Goal: Check status: Check status

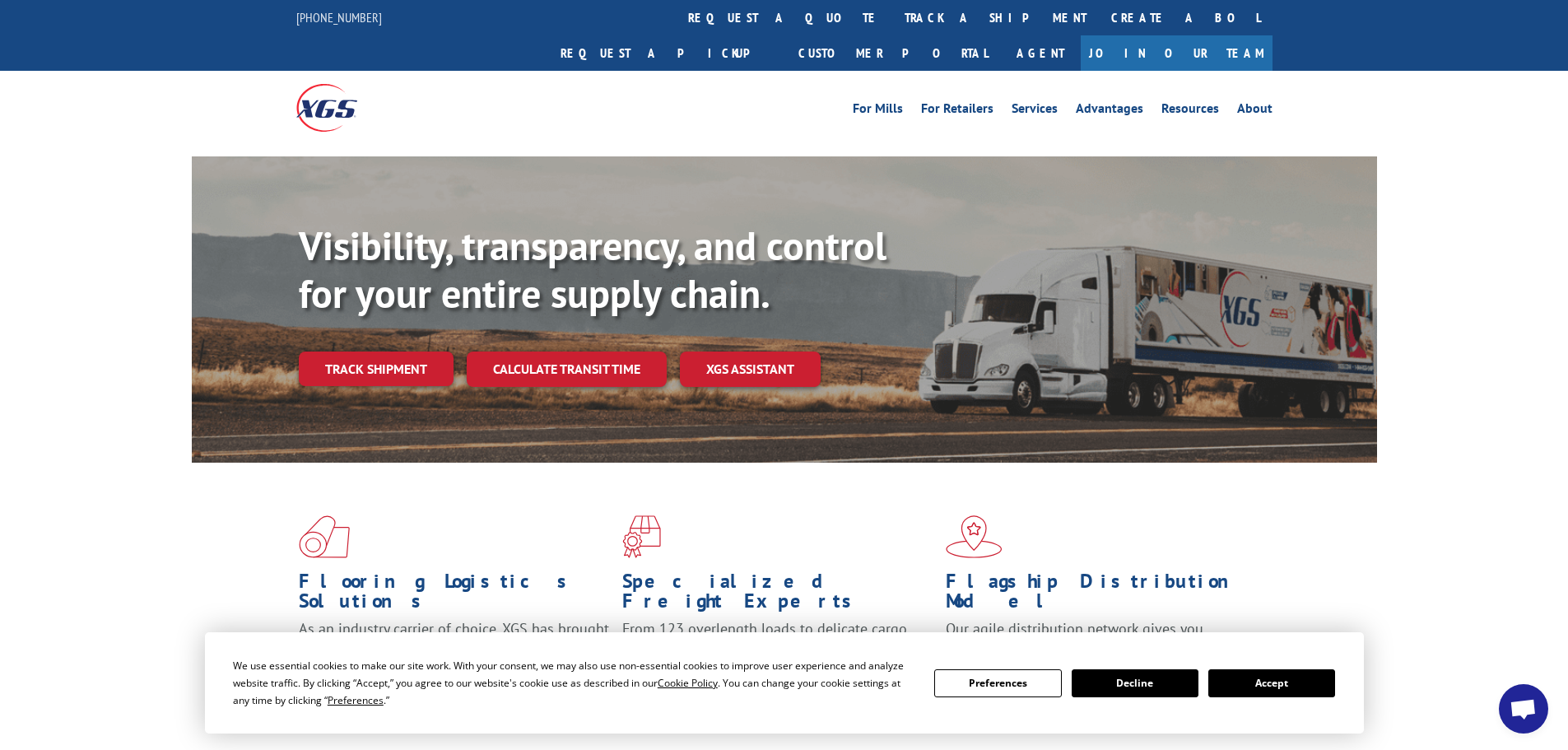
click at [1264, 685] on button "Accept" at bounding box center [1272, 684] width 127 height 28
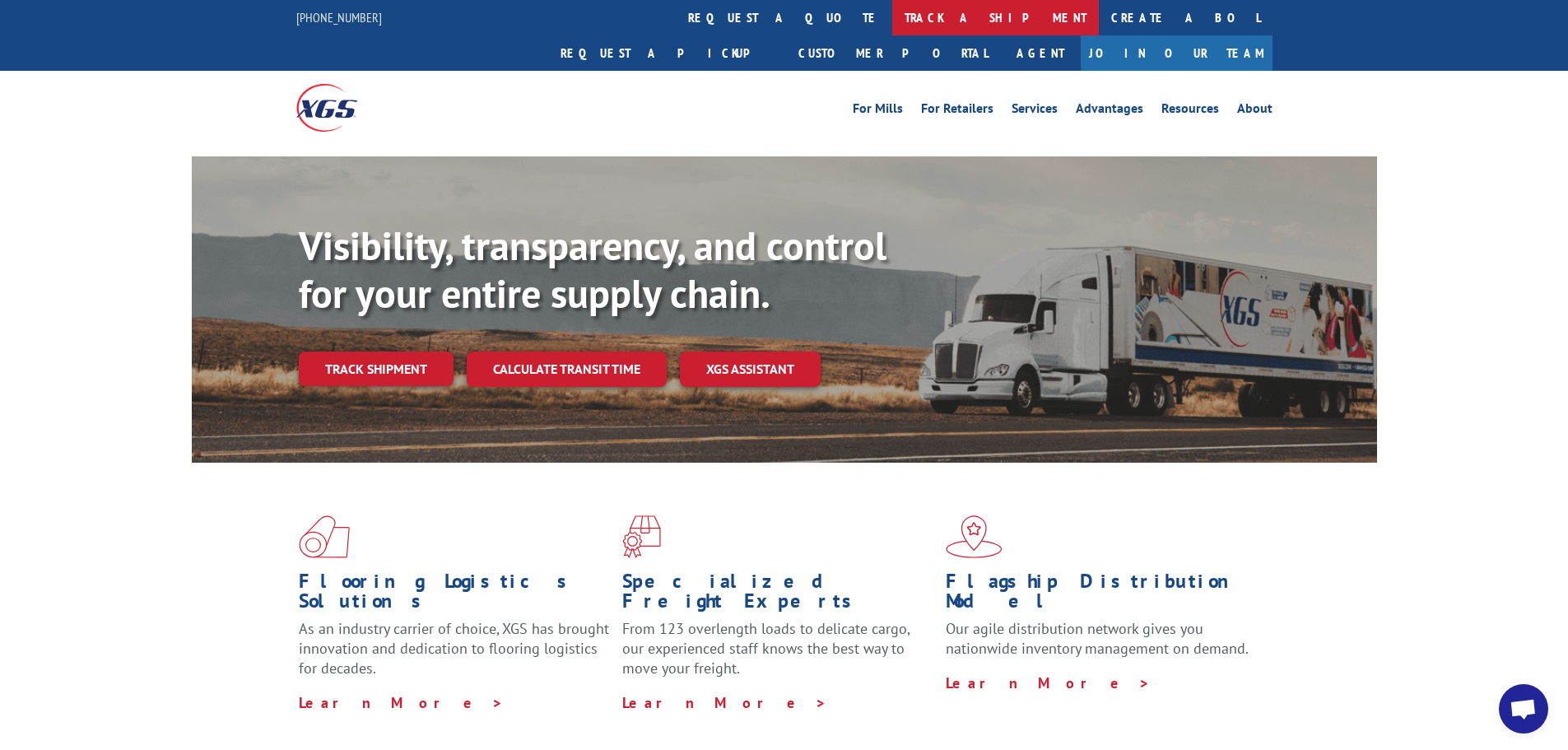
click at [893, 20] on link "track a shipment" at bounding box center [996, 17] width 207 height 36
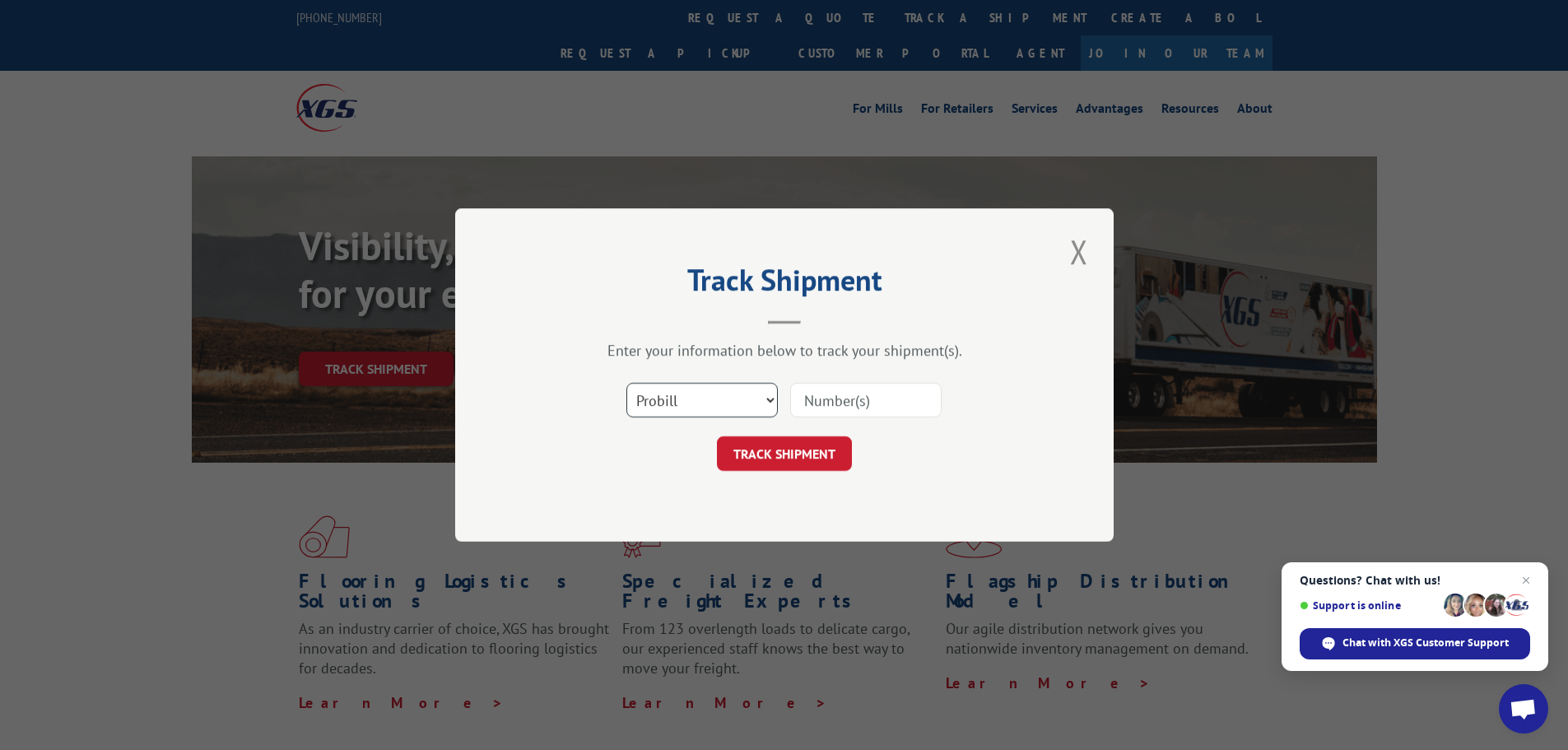
click at [684, 397] on select "Select category... Probill BOL PO" at bounding box center [702, 400] width 152 height 35
select select "po"
click at [626, 382] on select "Select category... Probill BOL PO" at bounding box center [702, 400] width 152 height 35
click at [823, 395] on input at bounding box center [866, 400] width 152 height 35
paste input "02512229"
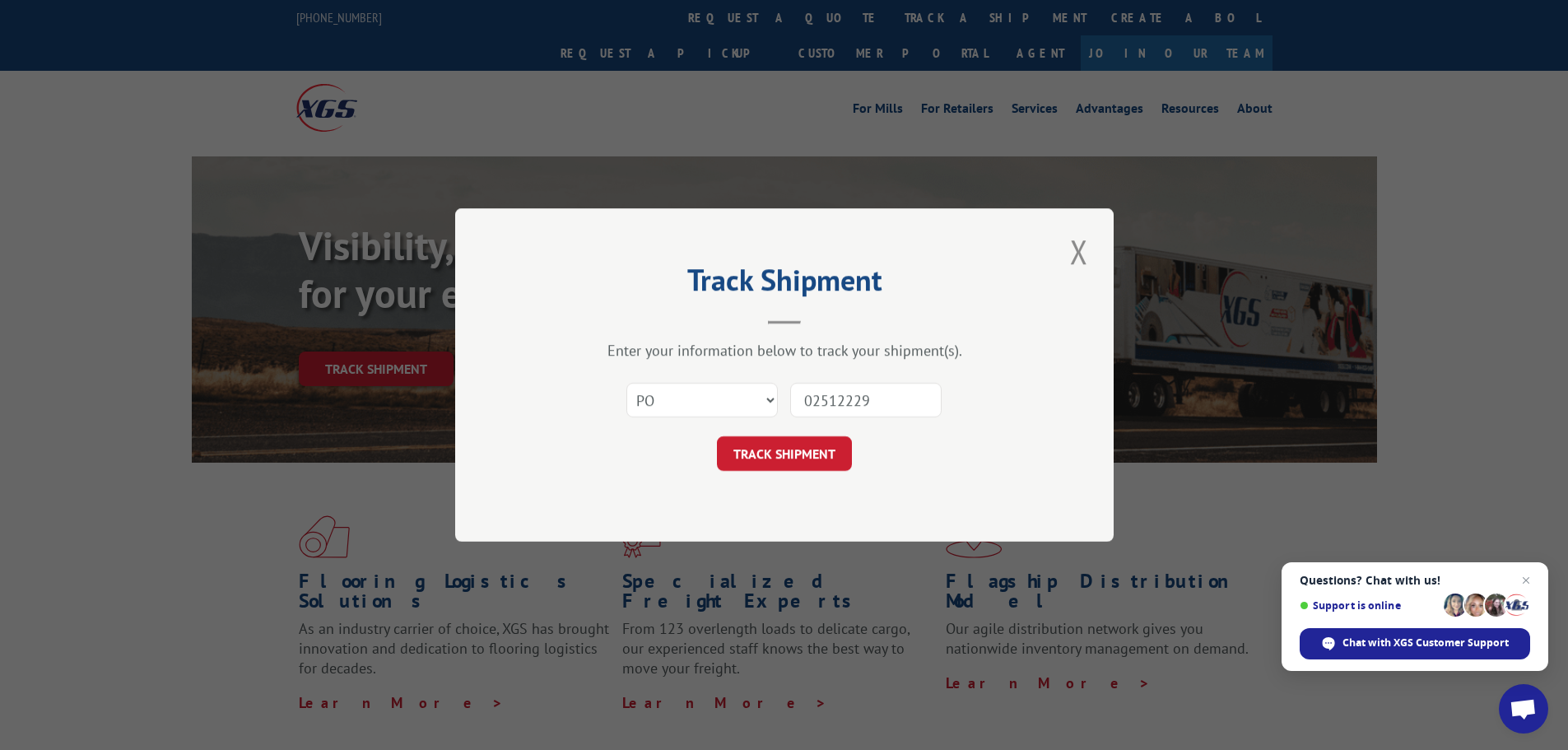
type input "02512229"
click at [807, 426] on div "Select category... Probill BOL PO 02512229" at bounding box center [784, 400] width 494 height 54
click at [807, 450] on button "TRACK SHIPMENT" at bounding box center [784, 454] width 135 height 35
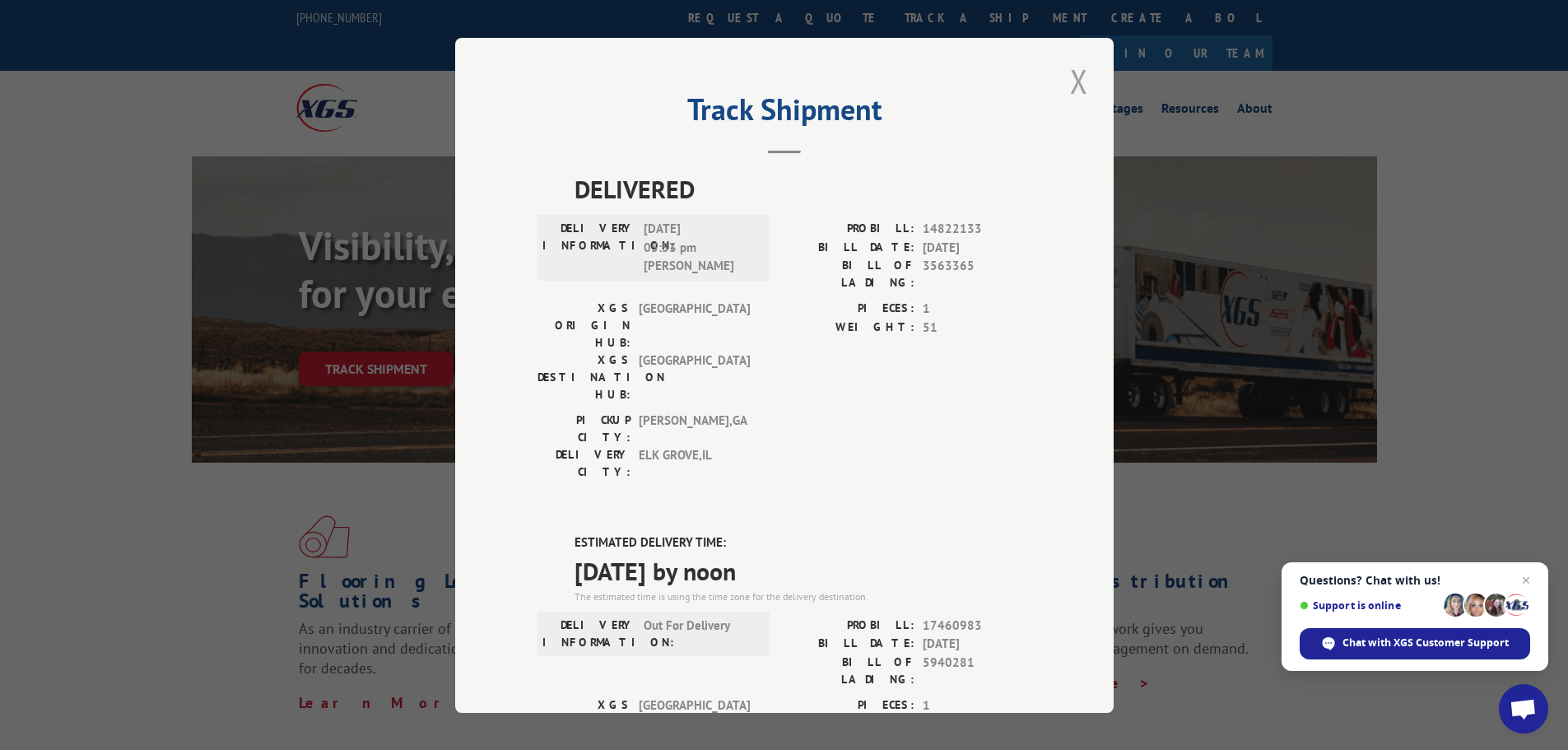
click at [1072, 83] on button "Close modal" at bounding box center [1079, 80] width 28 height 46
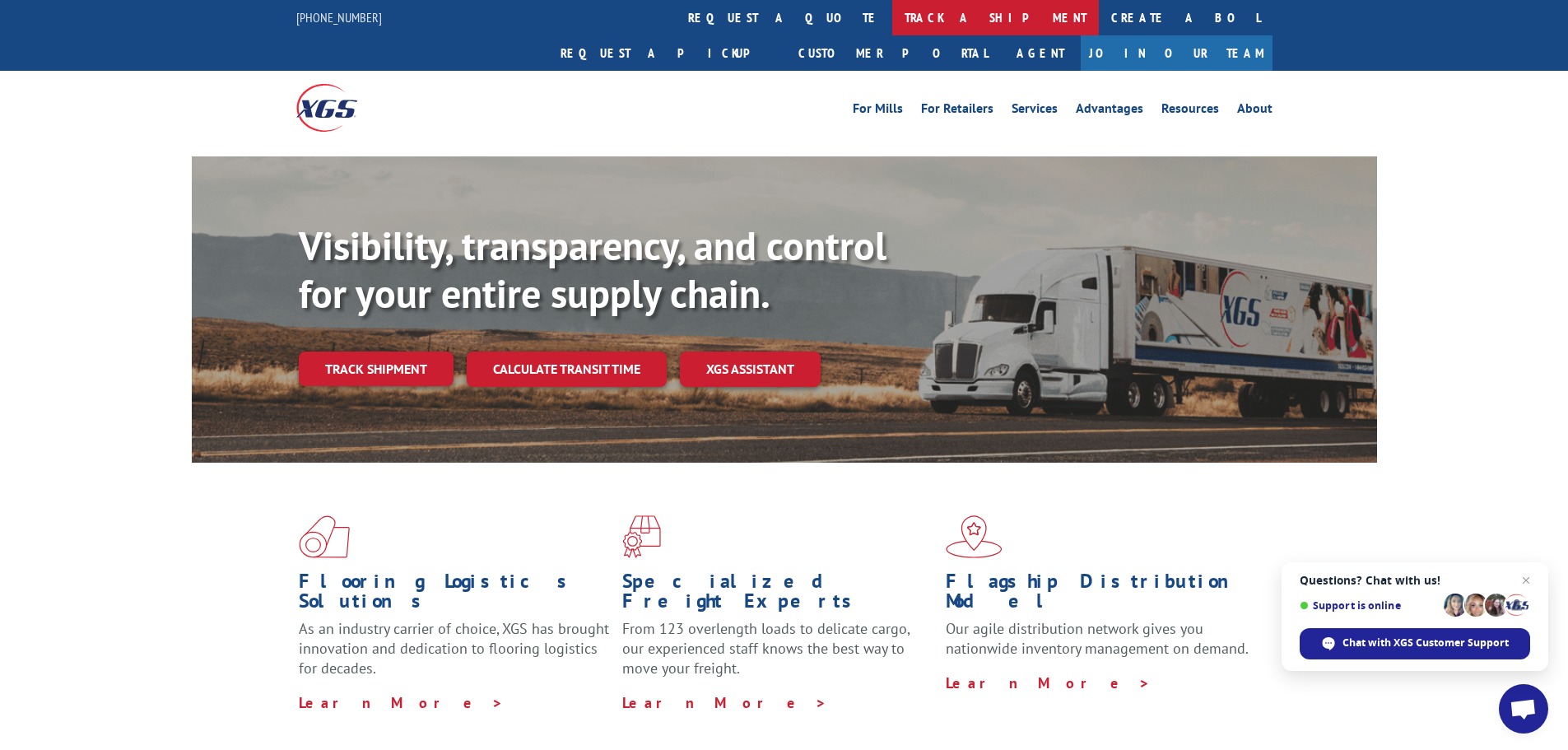
click at [893, 10] on link "track a shipment" at bounding box center [996, 17] width 207 height 36
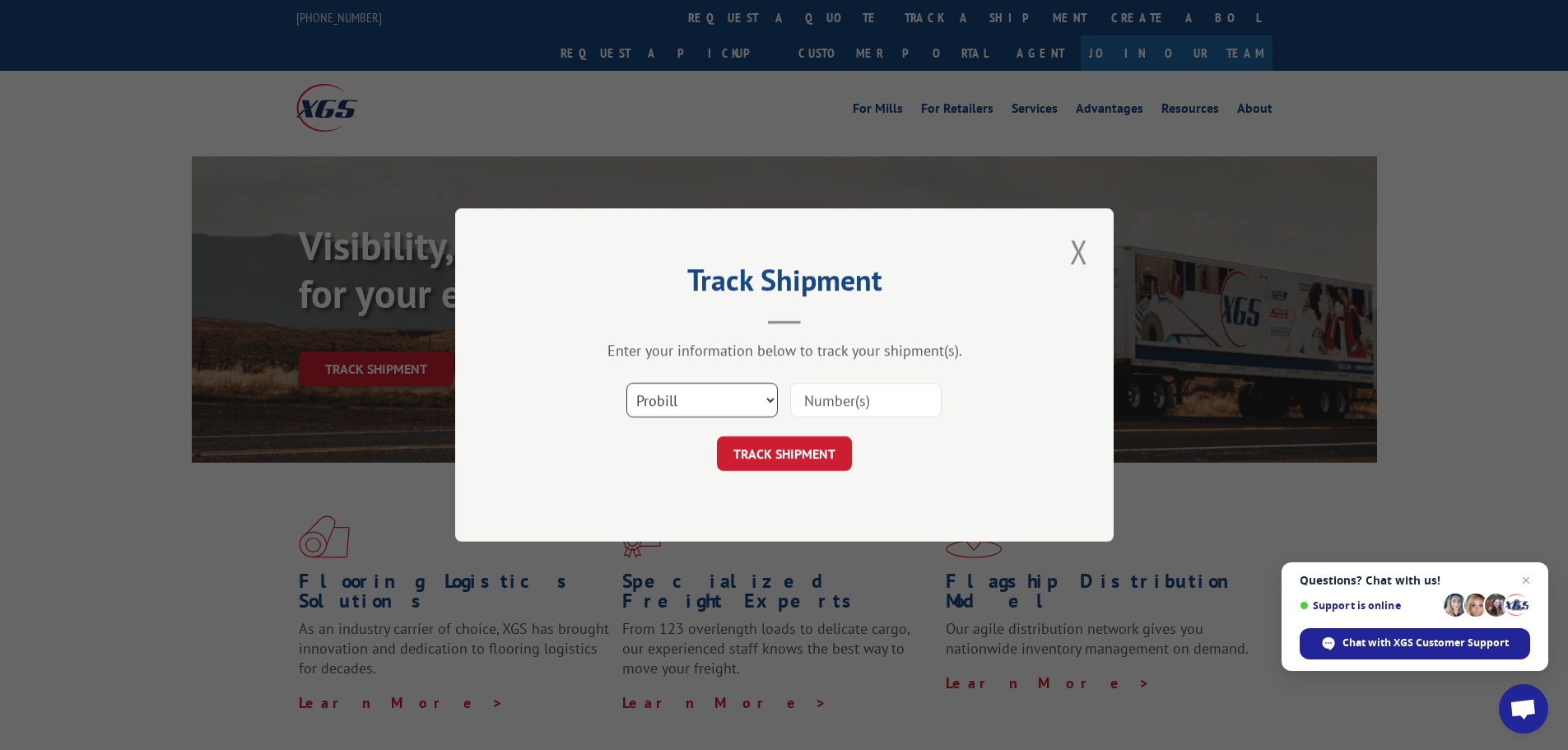
click at [679, 411] on select "Select category... Probill BOL PO" at bounding box center [702, 400] width 152 height 35
select select "po"
click at [626, 382] on select "Select category... Probill BOL PO" at bounding box center [702, 400] width 152 height 35
click at [851, 404] on input at bounding box center [866, 400] width 152 height 35
paste input "02512232"
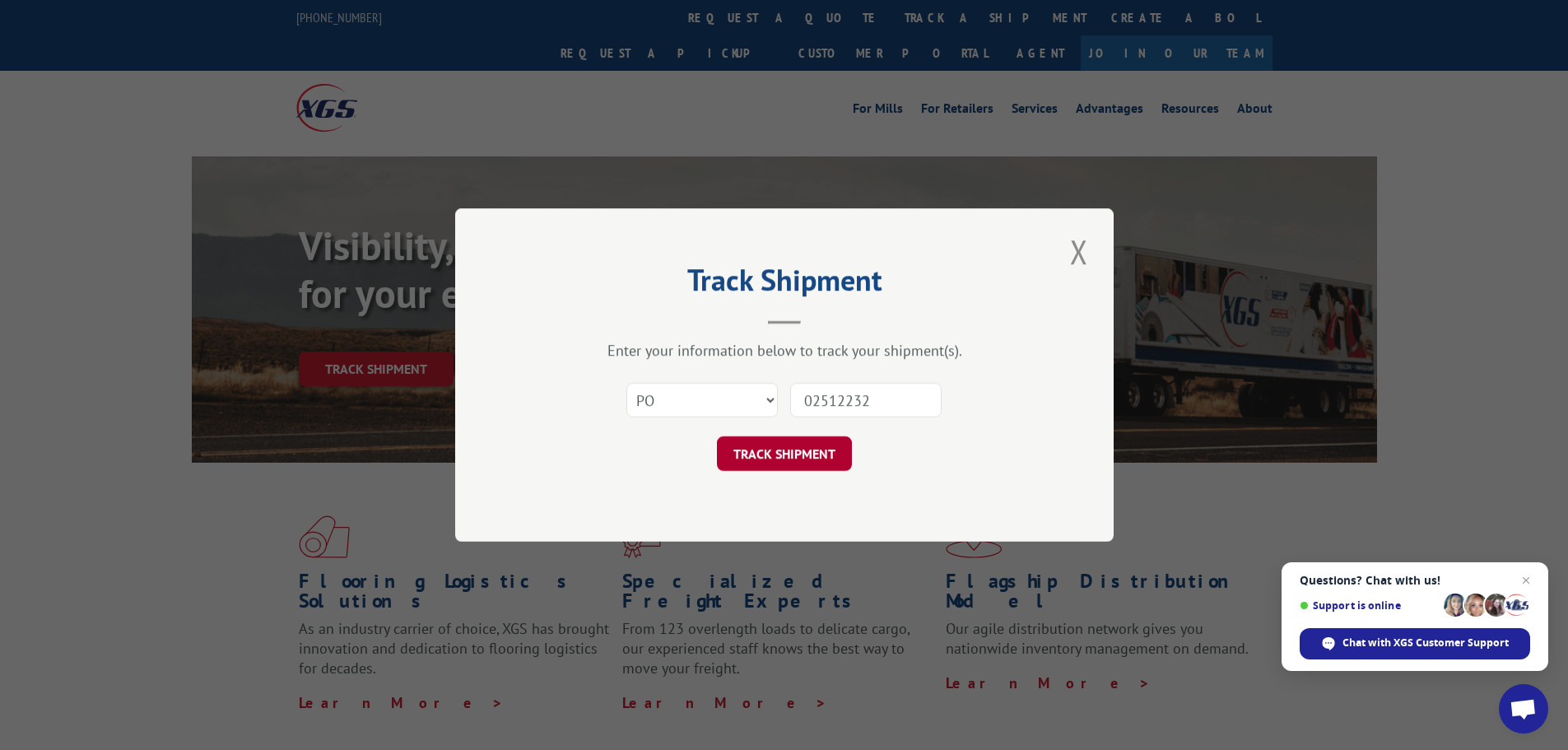
type input "02512232"
click at [774, 448] on button "TRACK SHIPMENT" at bounding box center [784, 454] width 135 height 35
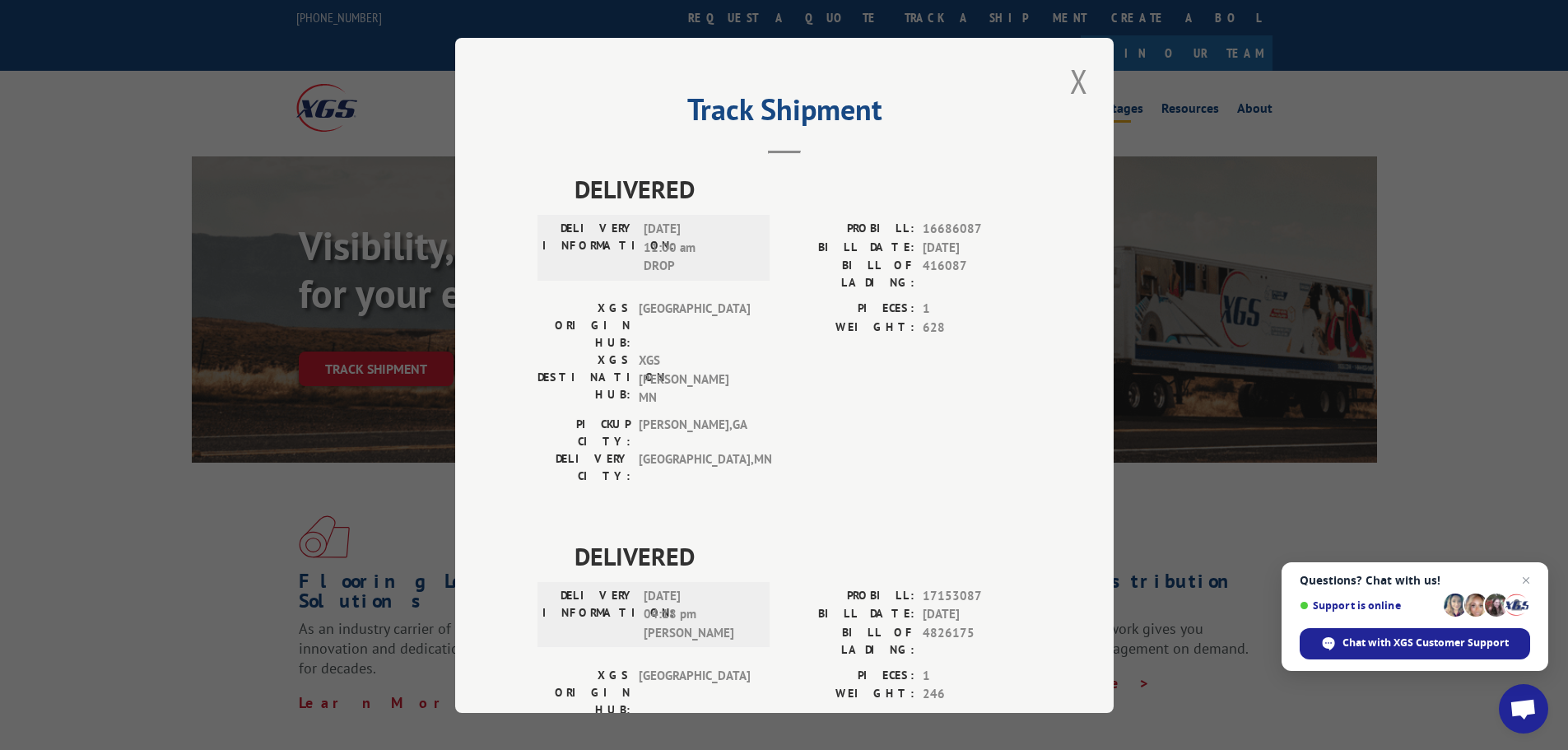
click at [1074, 67] on button "Close modal" at bounding box center [1079, 80] width 28 height 46
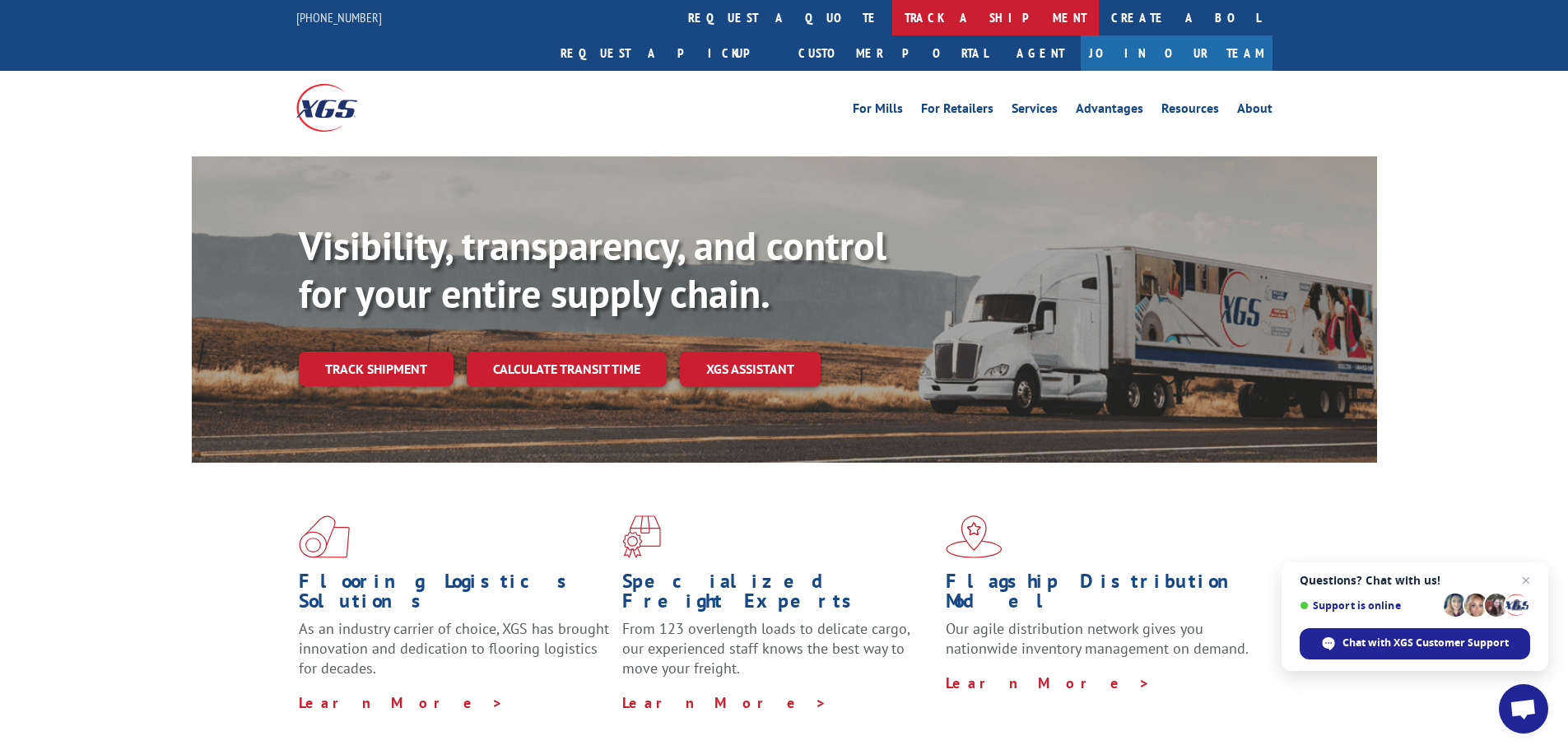
click at [893, 10] on link "track a shipment" at bounding box center [996, 17] width 207 height 36
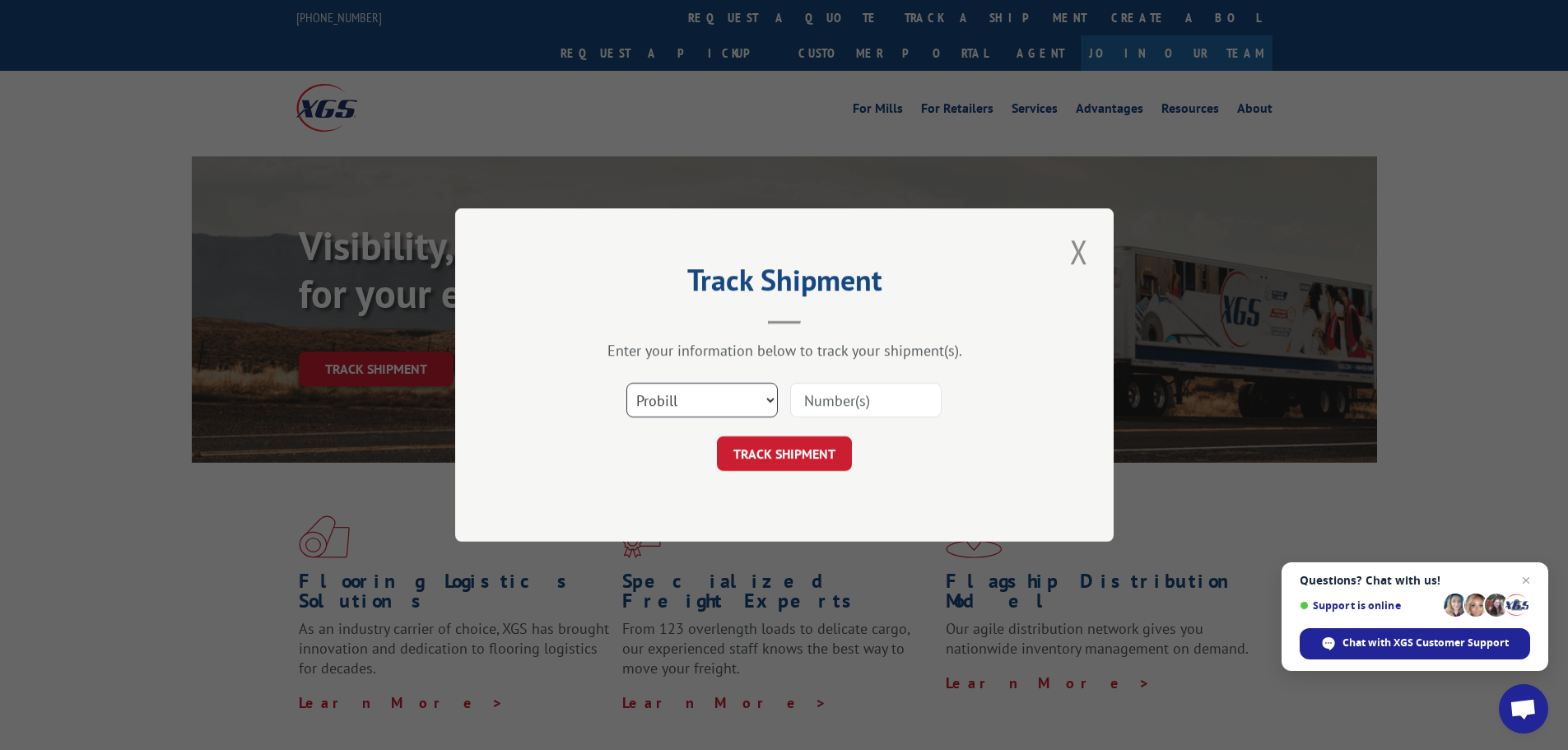
click at [740, 397] on select "Select category... Probill BOL PO" at bounding box center [702, 400] width 152 height 35
select select "po"
click at [626, 382] on select "Select category... Probill BOL PO" at bounding box center [702, 400] width 152 height 35
click at [812, 399] on input at bounding box center [866, 400] width 152 height 35
paste input "02512238"
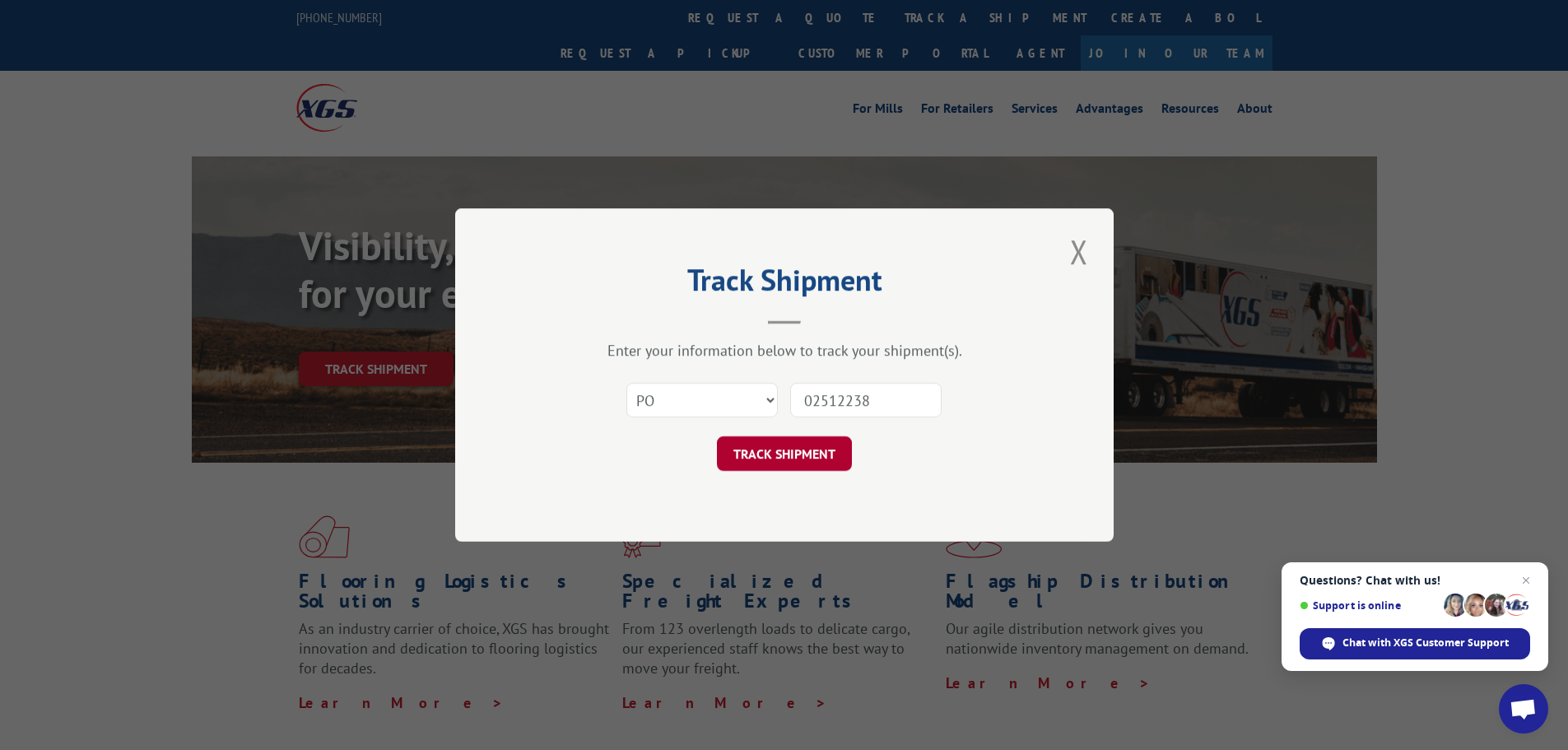
type input "02512238"
click at [798, 440] on button "TRACK SHIPMENT" at bounding box center [784, 454] width 135 height 35
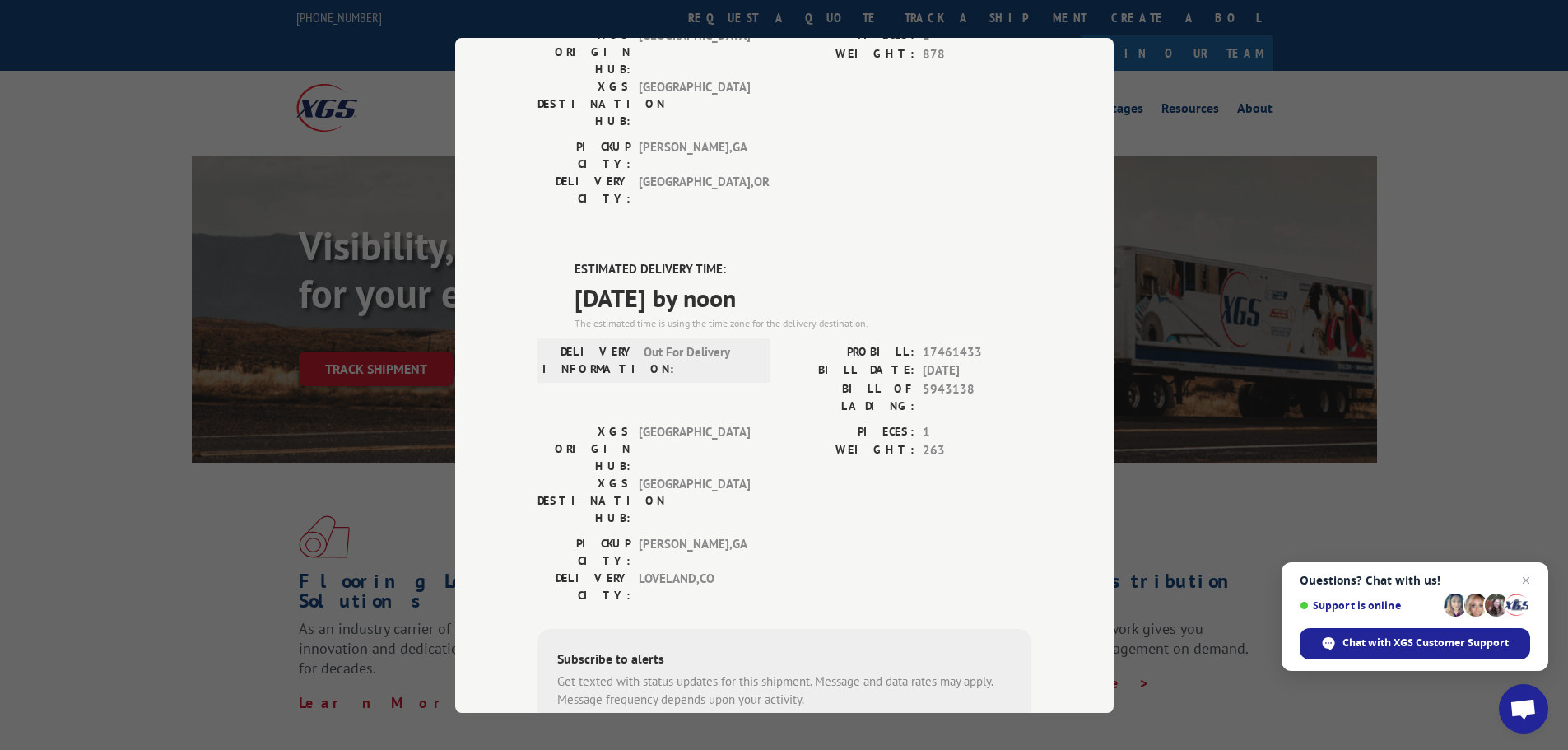
scroll to position [329, 0]
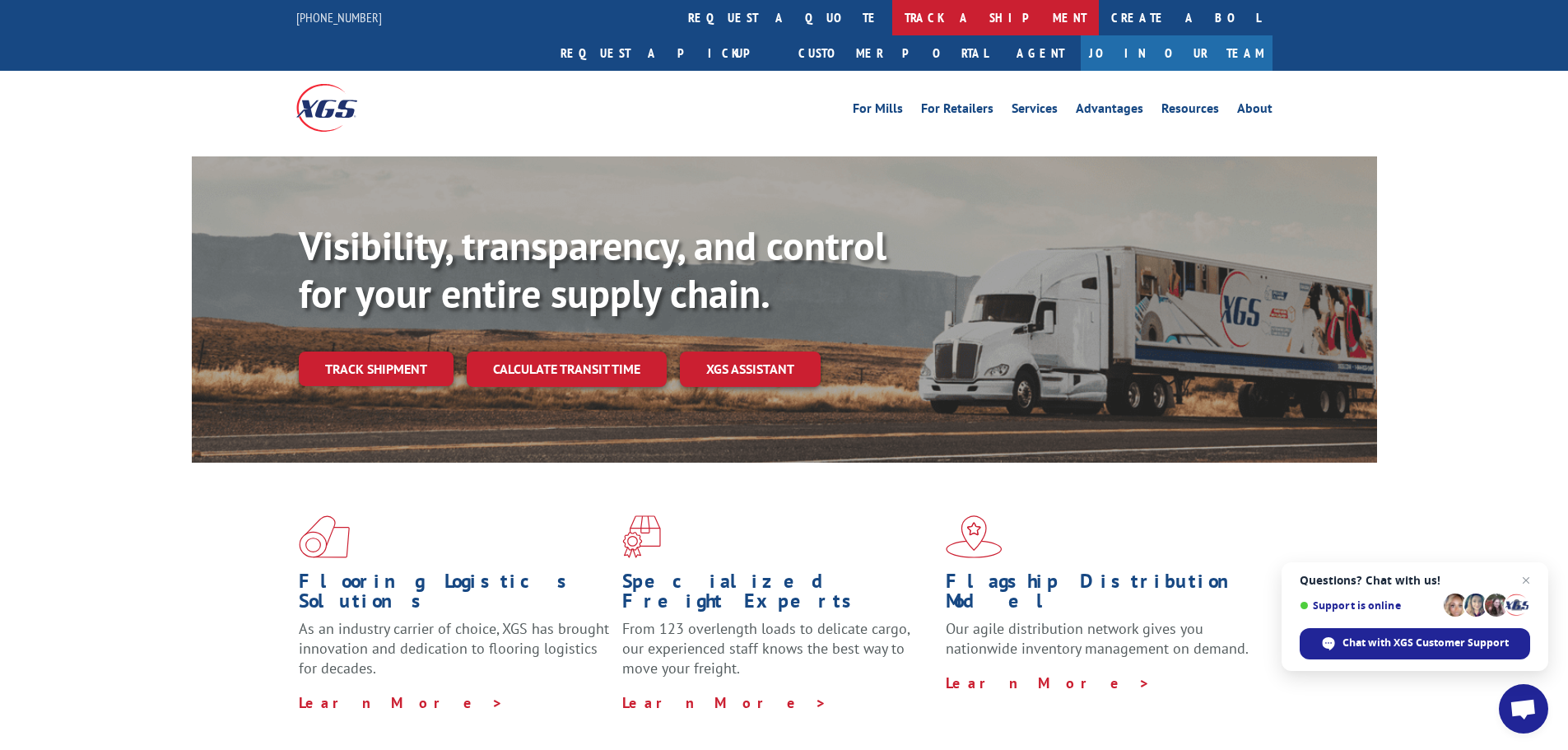
click at [893, 12] on link "track a shipment" at bounding box center [996, 17] width 207 height 36
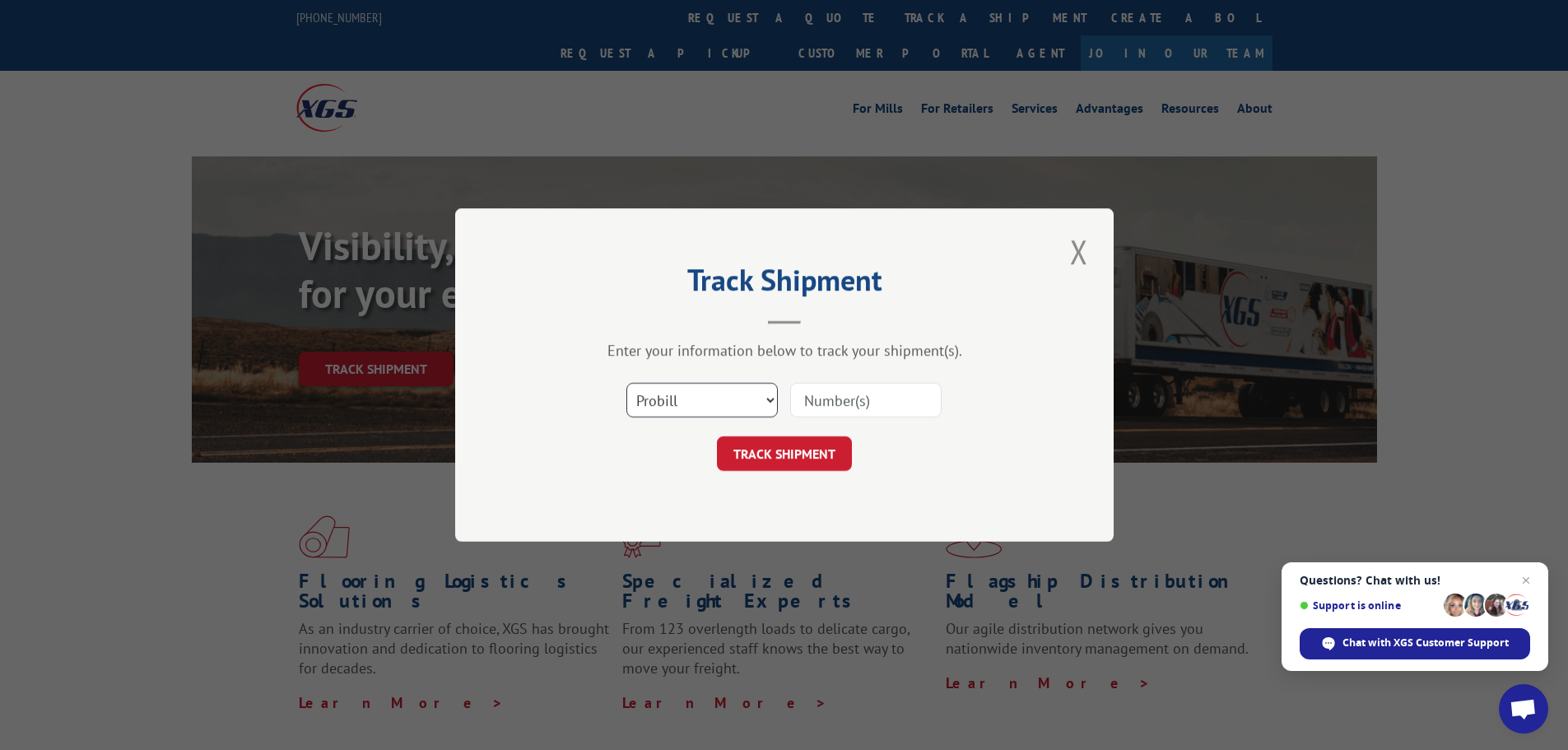
click at [708, 412] on select "Select category... Probill BOL PO" at bounding box center [702, 400] width 152 height 35
select select "po"
click at [626, 382] on select "Select category... Probill BOL PO" at bounding box center [702, 400] width 152 height 35
click at [824, 401] on input at bounding box center [866, 400] width 152 height 35
paste input "02512318"
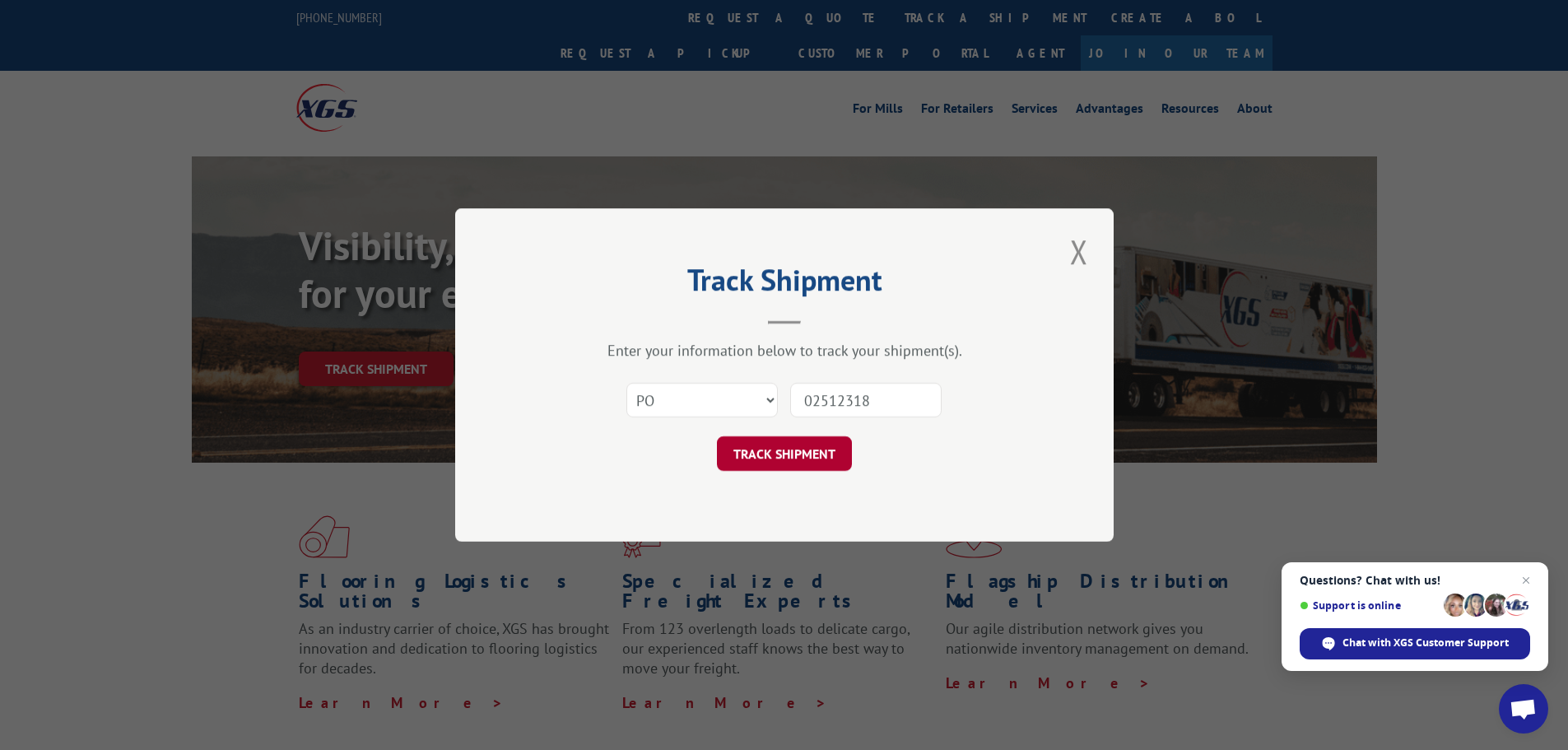
type input "02512318"
click at [814, 470] on button "TRACK SHIPMENT" at bounding box center [784, 454] width 135 height 35
